Goal: Task Accomplishment & Management: Understand process/instructions

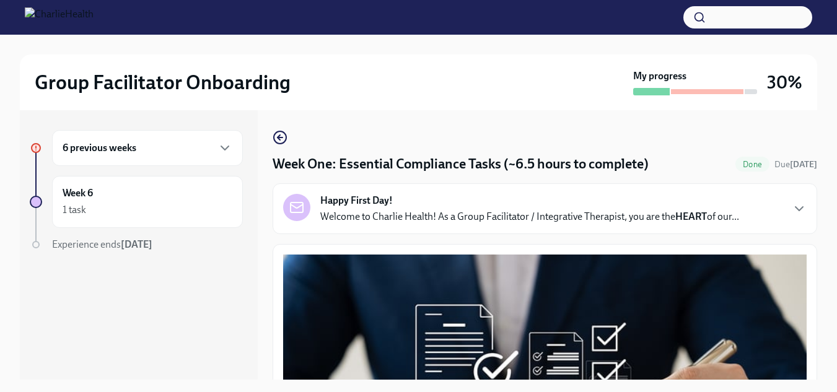
click at [188, 157] on div "6 previous weeks" at bounding box center [147, 148] width 191 height 36
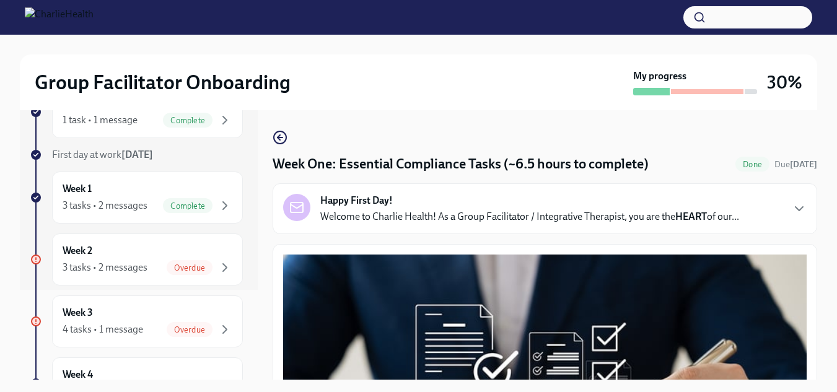
scroll to position [97, 0]
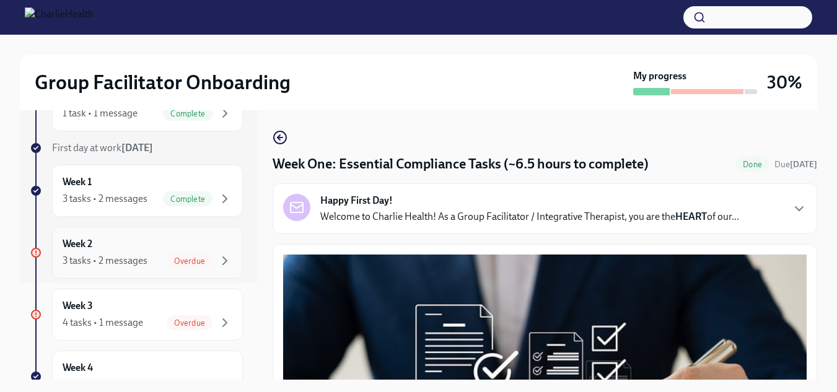
click at [143, 255] on div "3 tasks • 2 messages" at bounding box center [105, 261] width 85 height 14
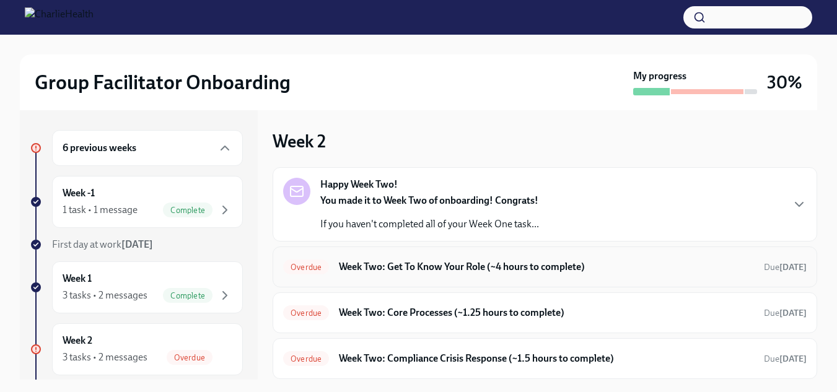
click at [569, 250] on div "Overdue Week Two: Get To Know Your Role (~4 hours to complete) Due [DATE]" at bounding box center [545, 267] width 545 height 41
click at [578, 240] on div "Happy Week Two! You made it to Week Two of onboarding! Congrats! If you haven't…" at bounding box center [545, 204] width 545 height 74
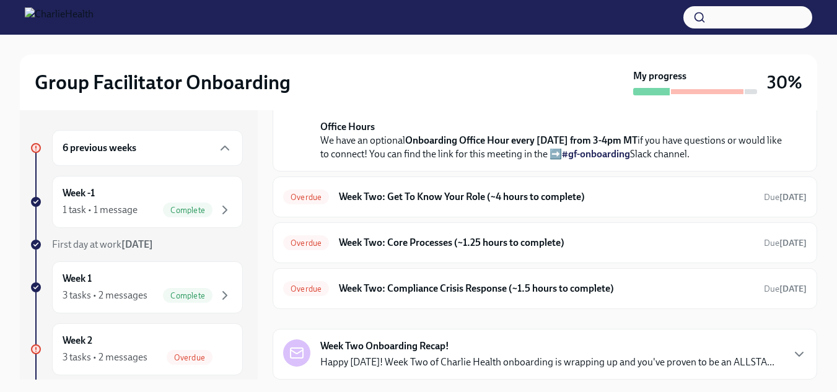
scroll to position [450, 0]
click at [713, 218] on div "Overdue Week Two: Get To Know Your Role (~4 hours to complete) Due [DATE]" at bounding box center [545, 197] width 545 height 41
click at [511, 207] on div "Overdue Week Two: Get To Know Your Role (~4 hours to complete) Due [DATE]" at bounding box center [545, 197] width 524 height 20
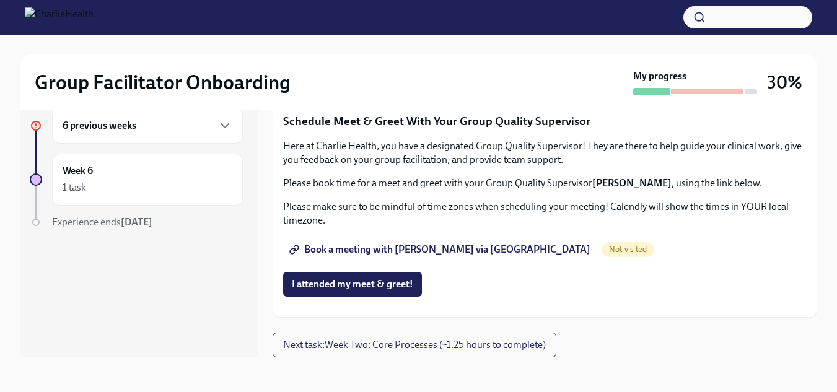
scroll to position [1110, 0]
click at [501, 58] on link "Complete this form to schedule your observations" at bounding box center [404, 45] width 243 height 25
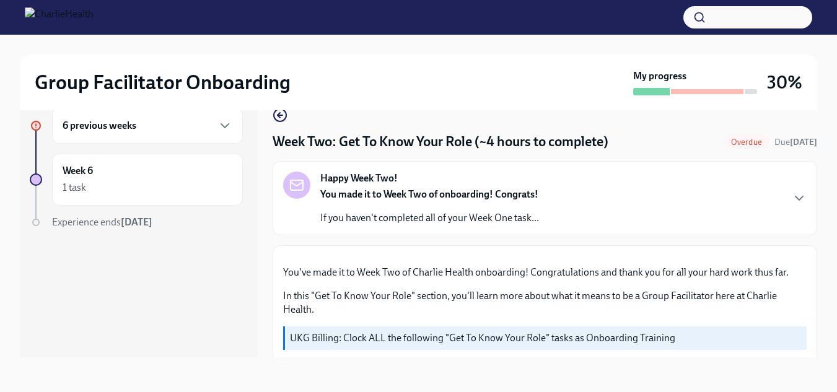
scroll to position [0, 0]
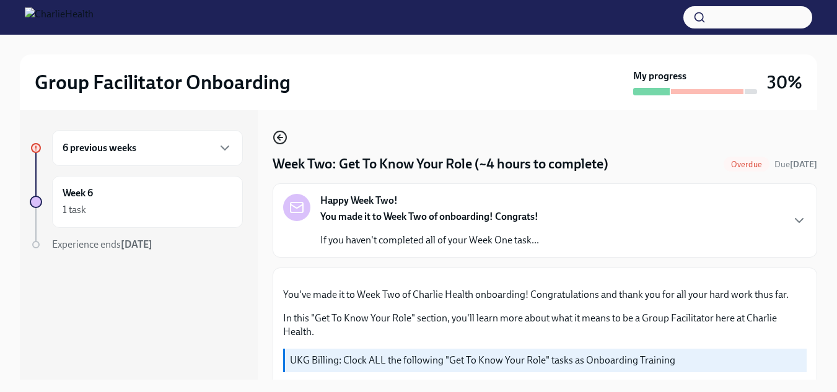
click at [282, 143] on circle "button" at bounding box center [280, 137] width 12 height 12
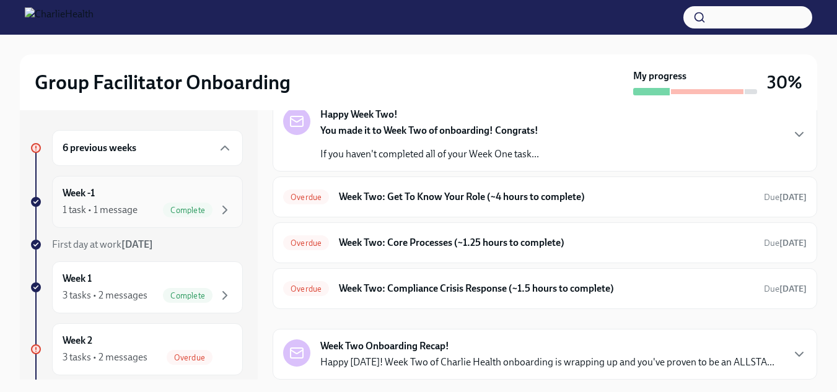
click at [179, 207] on span "Complete" at bounding box center [188, 210] width 50 height 9
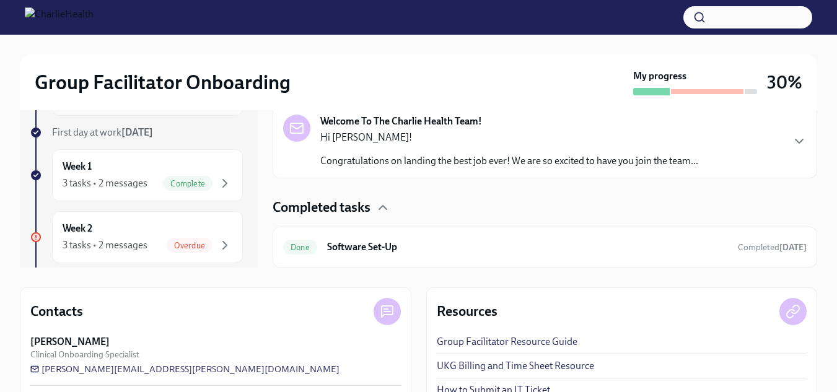
scroll to position [139, 0]
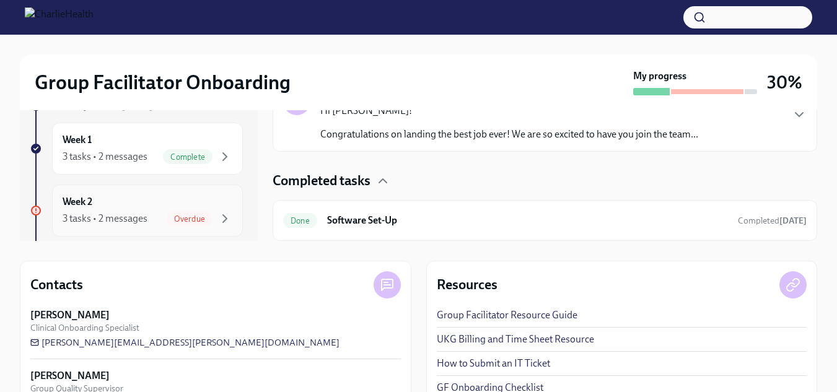
click at [167, 218] on span "Overdue" at bounding box center [190, 218] width 46 height 9
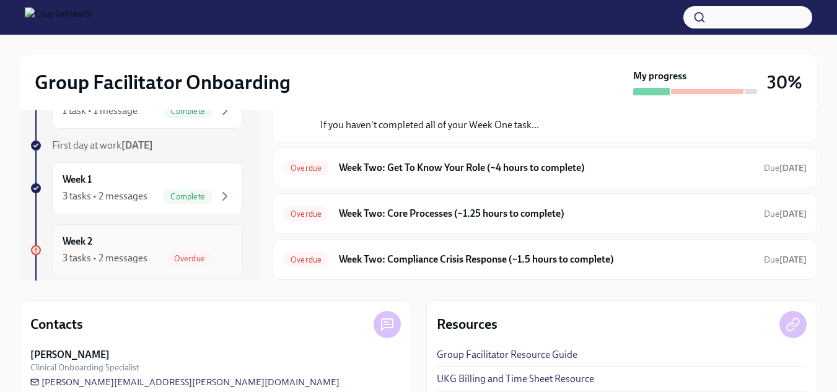
scroll to position [100, 0]
click at [464, 265] on h6 "Week Two: Compliance Crisis Response (~1.5 hours to complete)" at bounding box center [546, 259] width 415 height 14
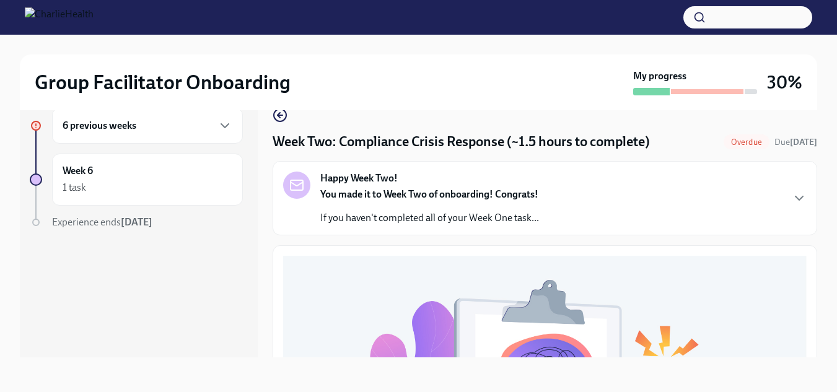
click at [743, 22] on button "button" at bounding box center [748, 17] width 129 height 22
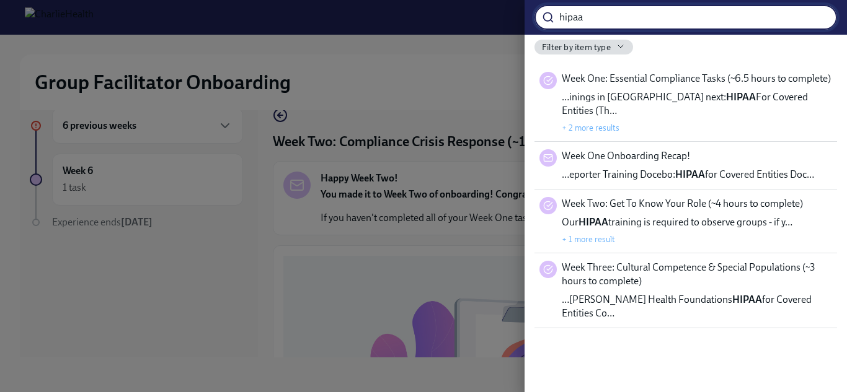
type input "hipaa"
click at [499, 62] on div at bounding box center [423, 196] width 847 height 392
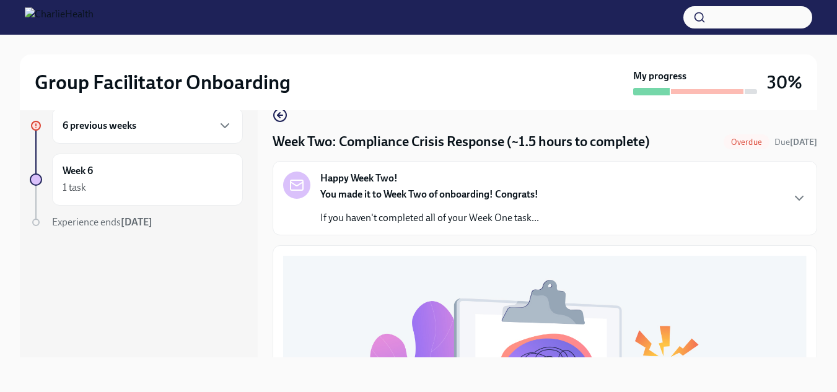
click at [174, 131] on div "6 previous weeks" at bounding box center [148, 125] width 170 height 15
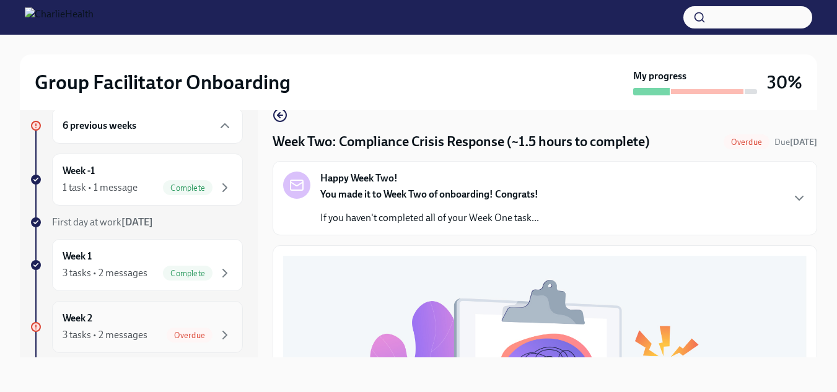
click at [167, 332] on span "Overdue" at bounding box center [190, 335] width 46 height 9
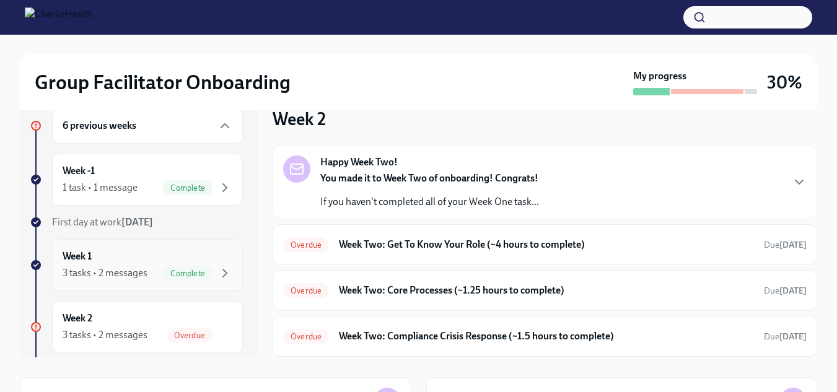
click at [139, 268] on div "3 tasks • 2 messages" at bounding box center [105, 273] width 85 height 14
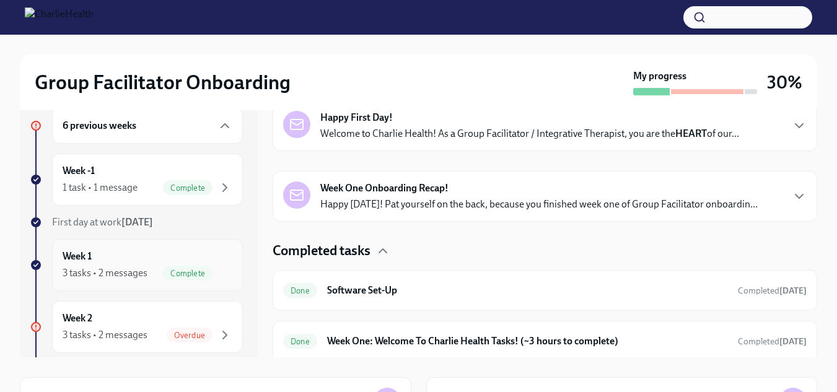
scroll to position [247, 0]
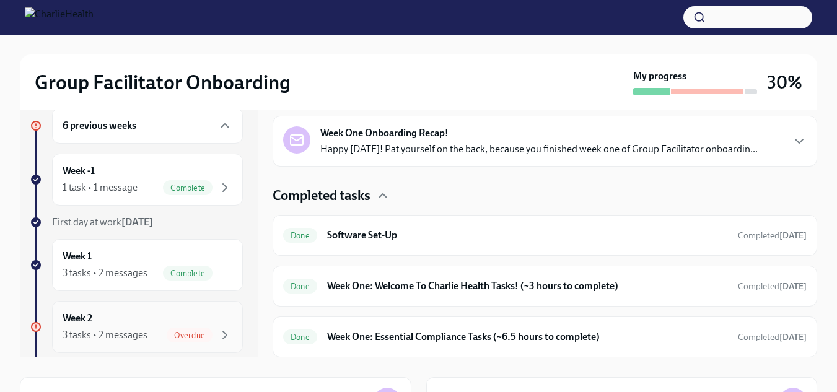
click at [172, 331] on span "Overdue" at bounding box center [190, 335] width 46 height 9
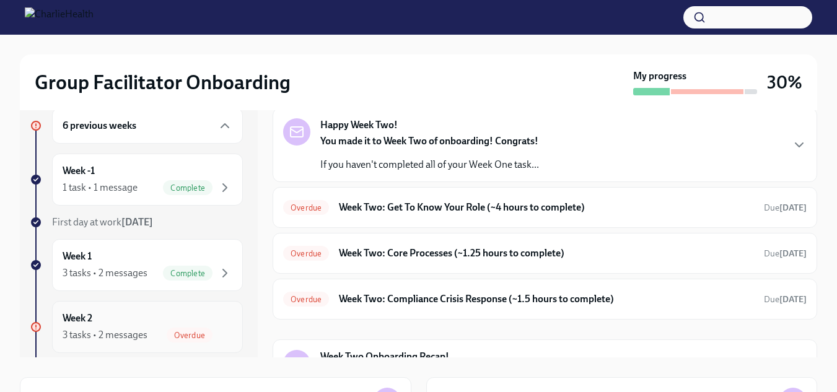
scroll to position [70, 0]
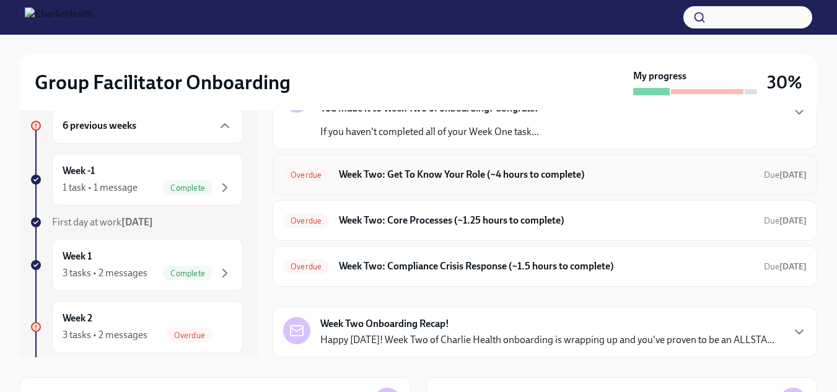
click at [553, 182] on div "Overdue Week Two: Get To Know Your Role (~4 hours to complete) Due [DATE]" at bounding box center [545, 175] width 524 height 20
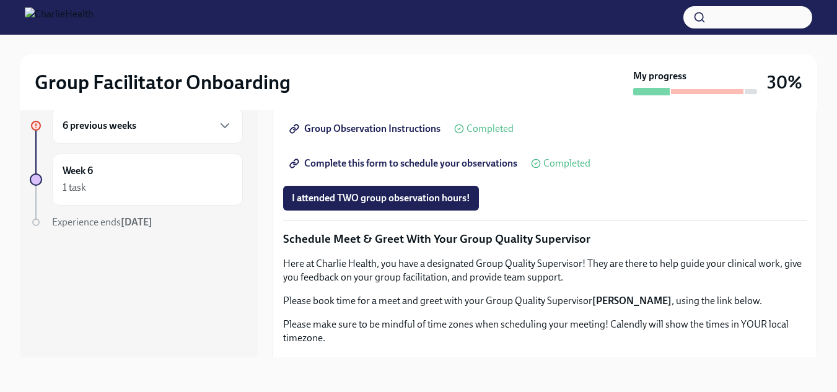
scroll to position [757, 0]
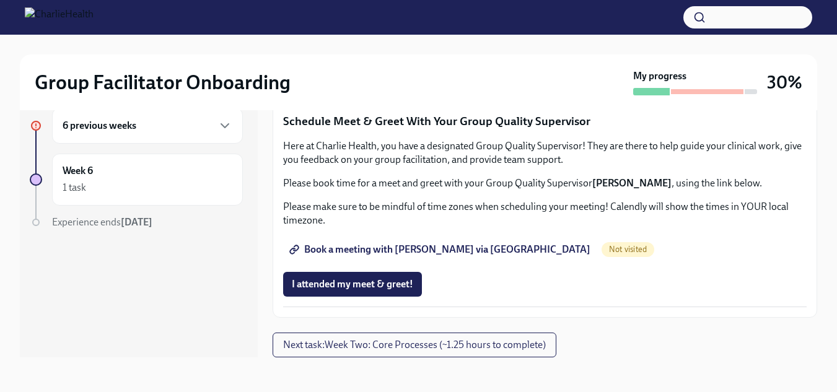
scroll to position [1231, 0]
click at [470, 262] on link "Book a meeting with [PERSON_NAME] via [GEOGRAPHIC_DATA]" at bounding box center [441, 249] width 316 height 25
click at [503, 190] on p "Please book time for a meet and greet with your Group Quality Supervisor [PERSO…" at bounding box center [545, 184] width 524 height 14
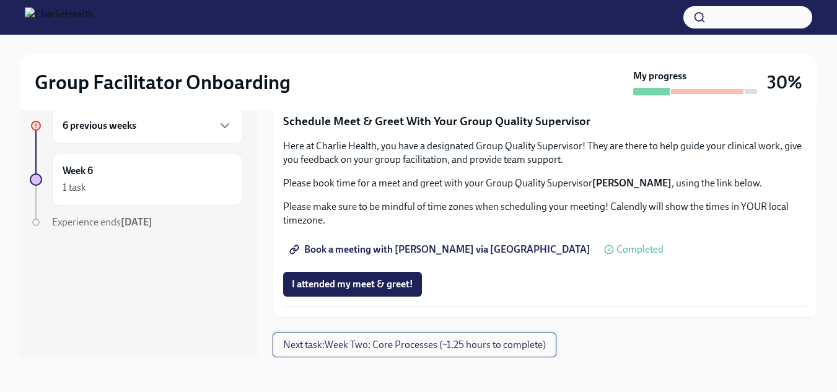
click at [518, 355] on button "Next task : Week Two: Core Processes (~1.25 hours to complete)" at bounding box center [415, 345] width 284 height 25
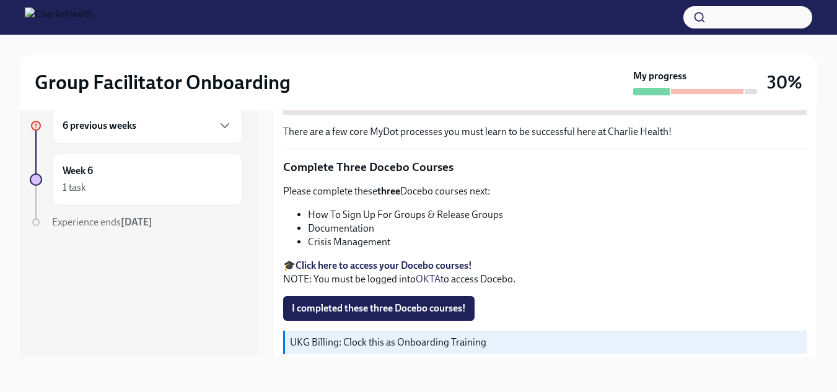
scroll to position [491, 0]
